Goal: Find contact information: Find contact information

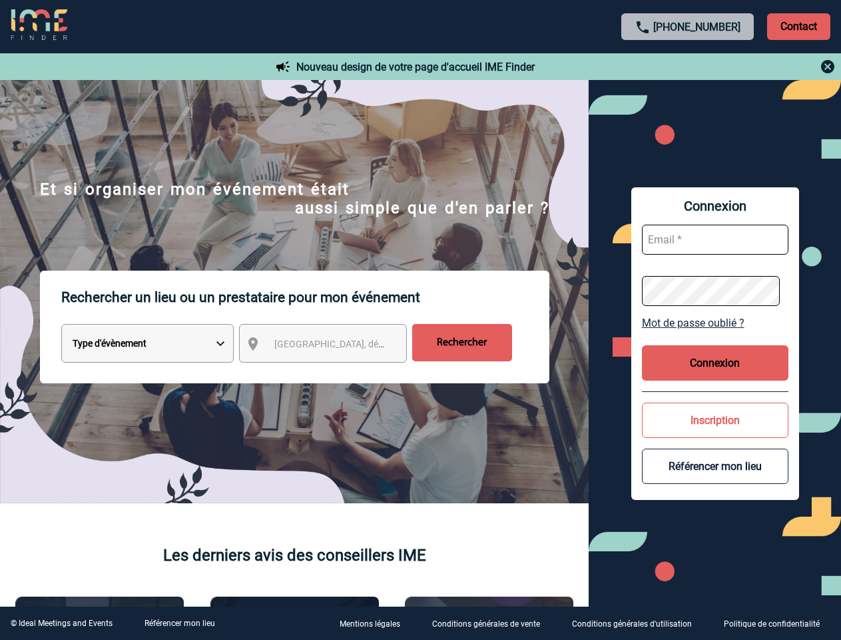
click at [420, 320] on p "Rechercher un lieu ou un prestataire pour mon événement" at bounding box center [305, 296] width 488 height 53
click at [799, 26] on p "Contact" at bounding box center [798, 26] width 63 height 27
click at [335, 346] on body "[PHONE_NUMBER] Contact Contact Nouveau design de votre page d'accueil IME Finde…" at bounding box center [420, 320] width 841 height 640
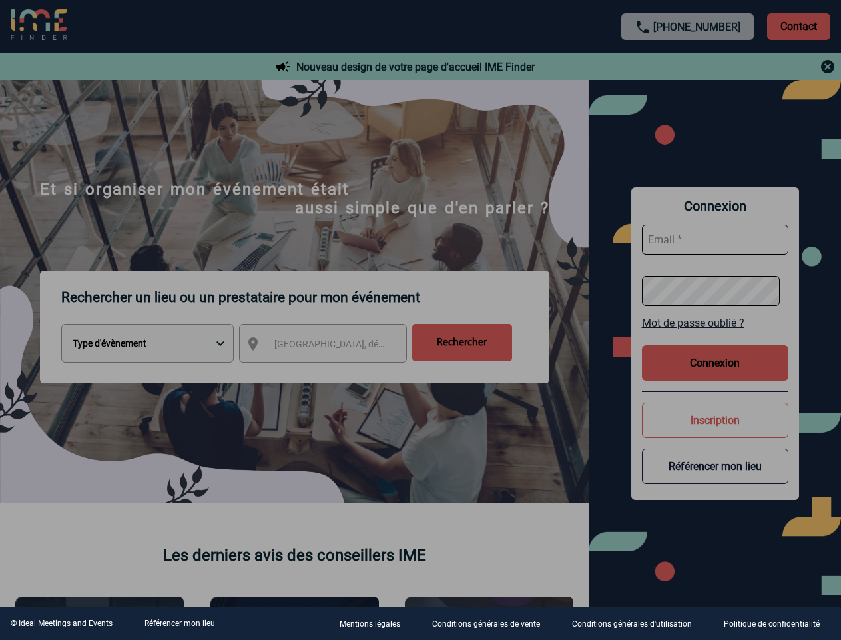
click at [715, 322] on div at bounding box center [420, 320] width 841 height 640
click at [715, 362] on div at bounding box center [420, 320] width 841 height 640
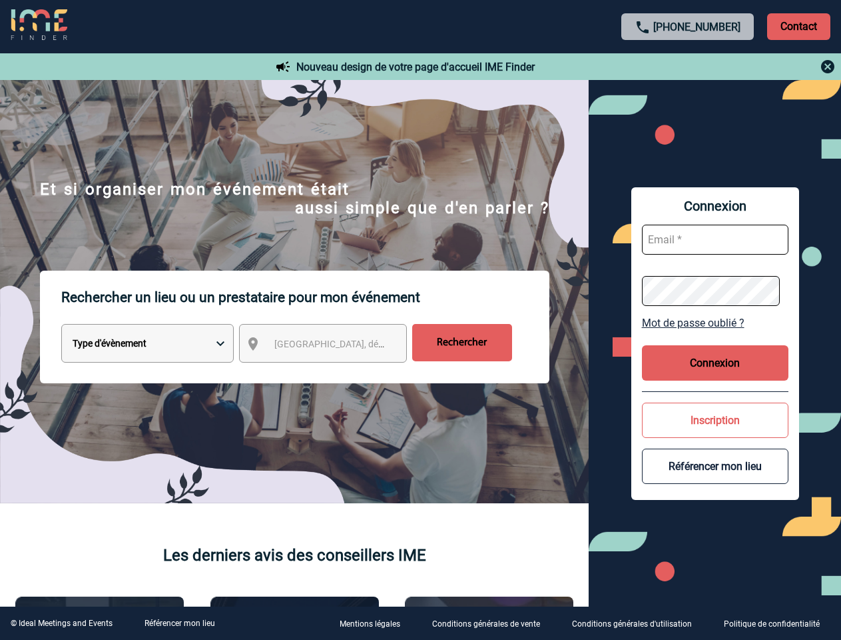
click at [715, 420] on body "[PHONE_NUMBER] Contact Contact Nouveau design de votre page d'accueil IME Finde…" at bounding box center [420, 320] width 841 height 640
click at [179, 623] on link "Référencer mon lieu" at bounding box center [180, 622] width 71 height 9
